Goal: Task Accomplishment & Management: Manage account settings

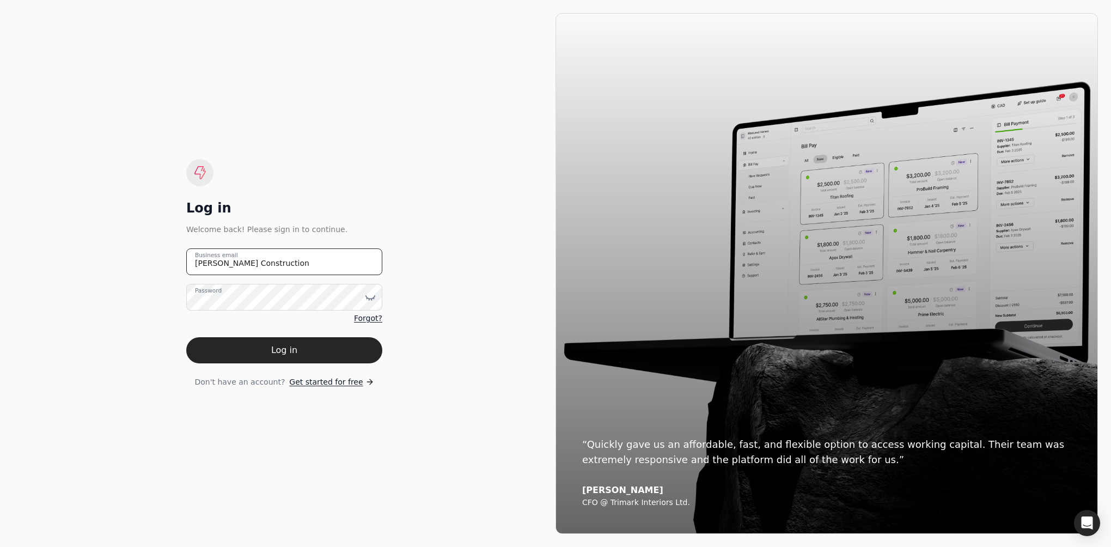
click at [281, 258] on email "[PERSON_NAME] Construction" at bounding box center [284, 261] width 196 height 27
type email "J"
type email "[EMAIL_ADDRESS][PERSON_NAME][DOMAIN_NAME]"
click at [290, 349] on button "Log in" at bounding box center [284, 350] width 196 height 26
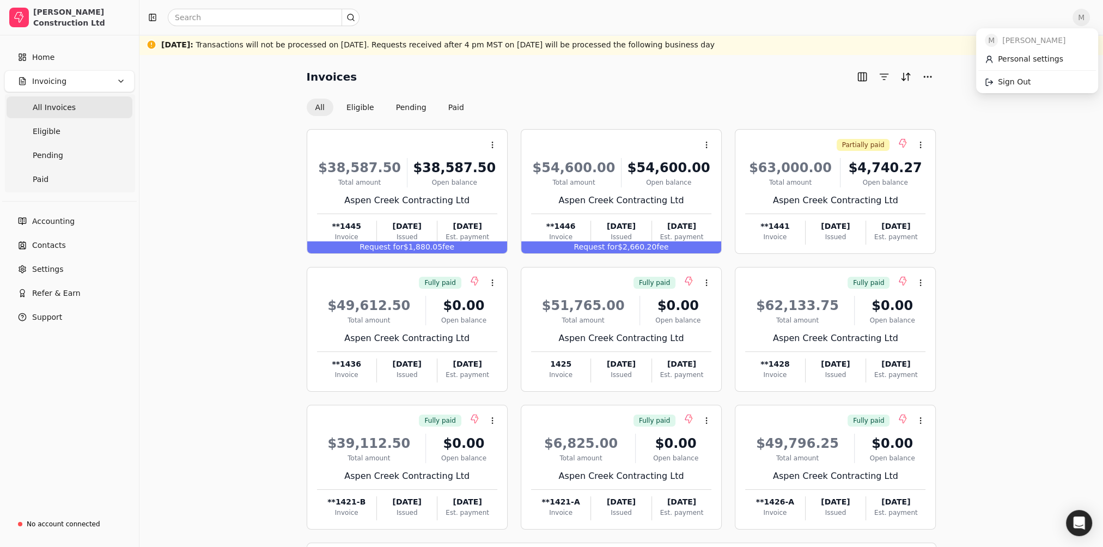
click at [1090, 18] on span "M" at bounding box center [1081, 17] width 17 height 17
click at [1025, 83] on span "Sign Out" at bounding box center [1014, 81] width 33 height 11
